Goal: Task Accomplishment & Management: Use online tool/utility

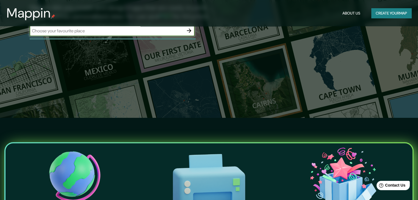
scroll to position [137, 0]
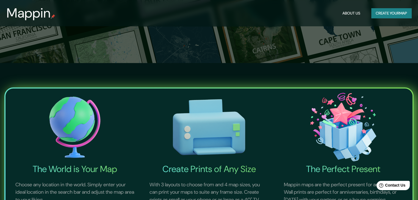
click at [46, 119] on img at bounding box center [75, 127] width 132 height 73
click at [53, 116] on img at bounding box center [75, 127] width 132 height 73
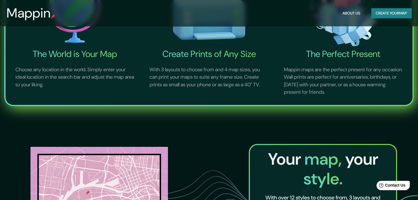
scroll to position [275, 0]
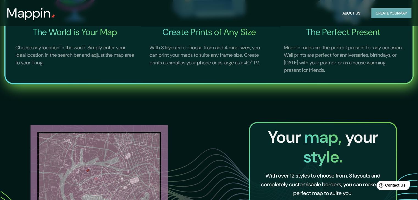
click at [379, 16] on button "Create your map" at bounding box center [391, 13] width 40 height 10
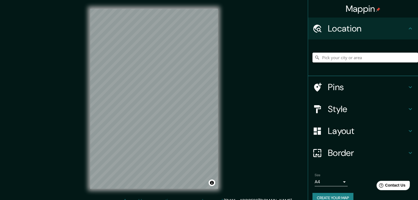
click at [333, 60] on input "Pick your city or area" at bounding box center [364, 58] width 105 height 10
click at [333, 58] on input "Pick your city or area" at bounding box center [364, 58] width 105 height 10
click at [328, 88] on h4 "Pins" at bounding box center [367, 87] width 79 height 11
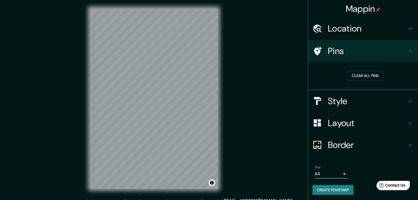
scroll to position [6, 0]
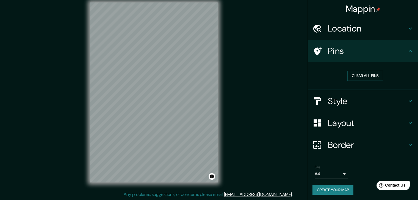
click at [148, 0] on html "Mappin Location Pins Clear all pins Style Layout Border Choose a border. Hint :…" at bounding box center [209, 94] width 418 height 200
